Goal: Task Accomplishment & Management: Use online tool/utility

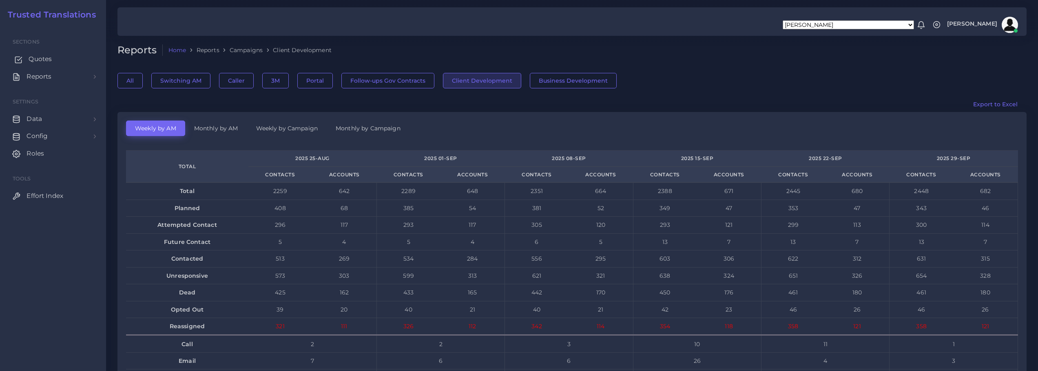
click at [33, 60] on span "Quotes" at bounding box center [40, 59] width 23 height 9
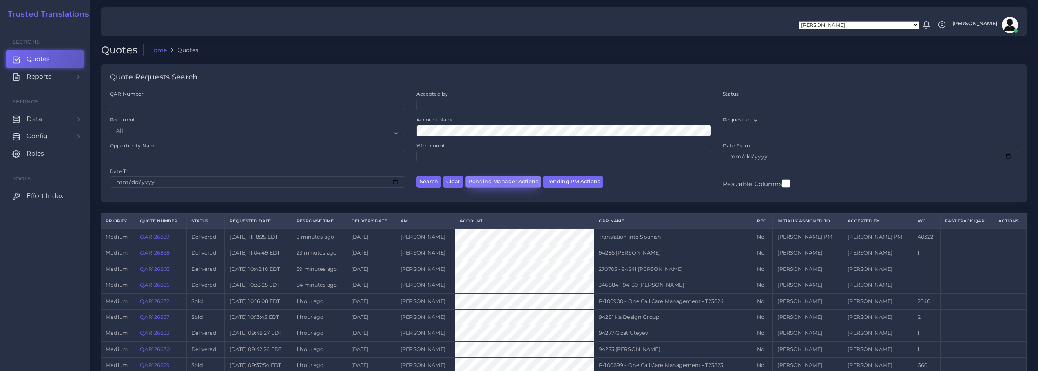
click at [501, 181] on button "Pending Manager Actions" at bounding box center [503, 182] width 76 height 12
select select "awaiting_manager_initial_review"
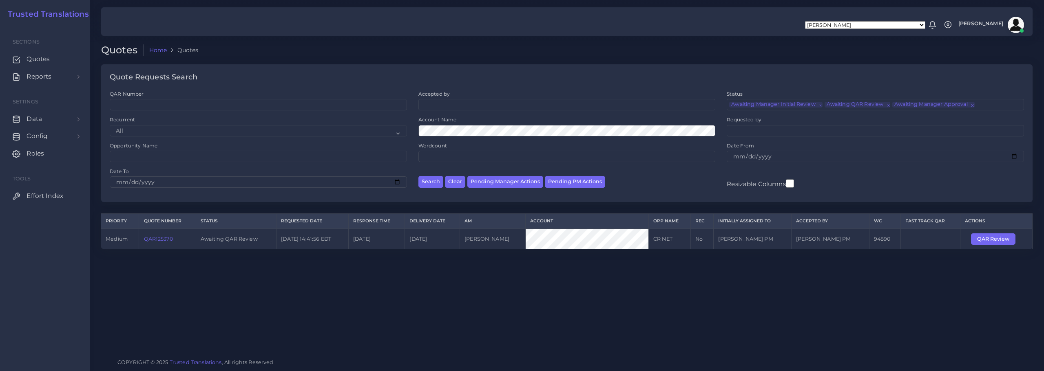
click at [154, 239] on link "QAR125370" at bounding box center [158, 239] width 29 height 6
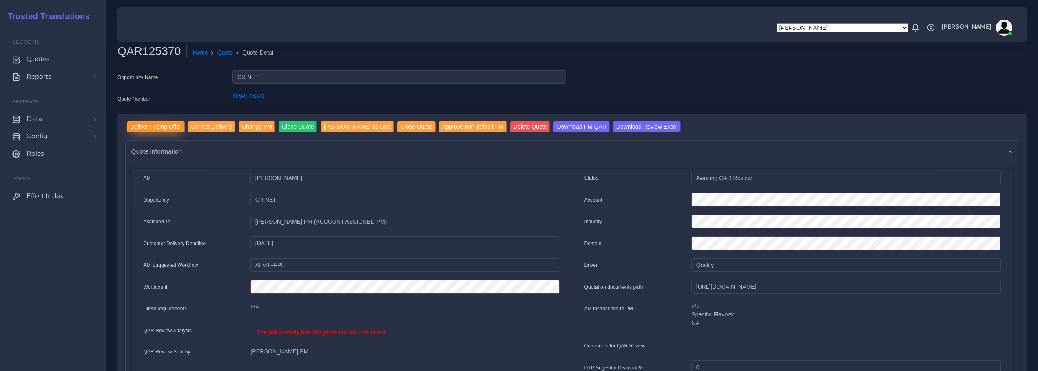
click at [150, 124] on input "Deliver Pricing Offer" at bounding box center [155, 126] width 57 height 11
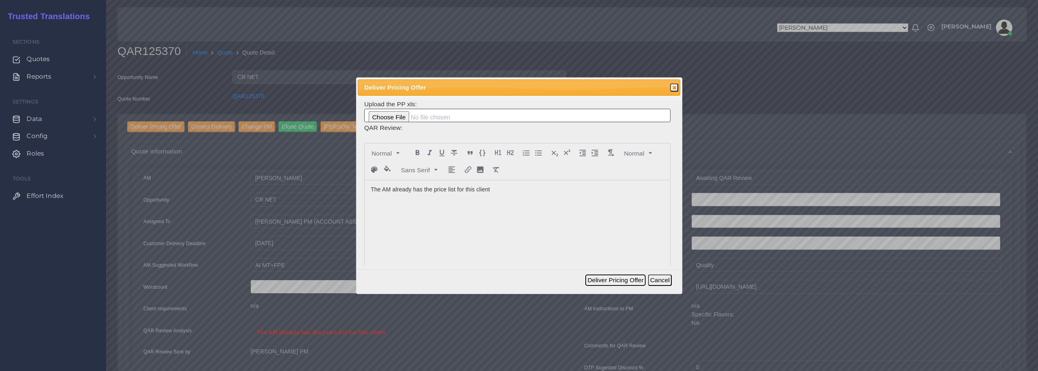
click at [621, 280] on button "Deliver Pricing Offer" at bounding box center [615, 280] width 60 height 11
